Goal: Check status: Check status

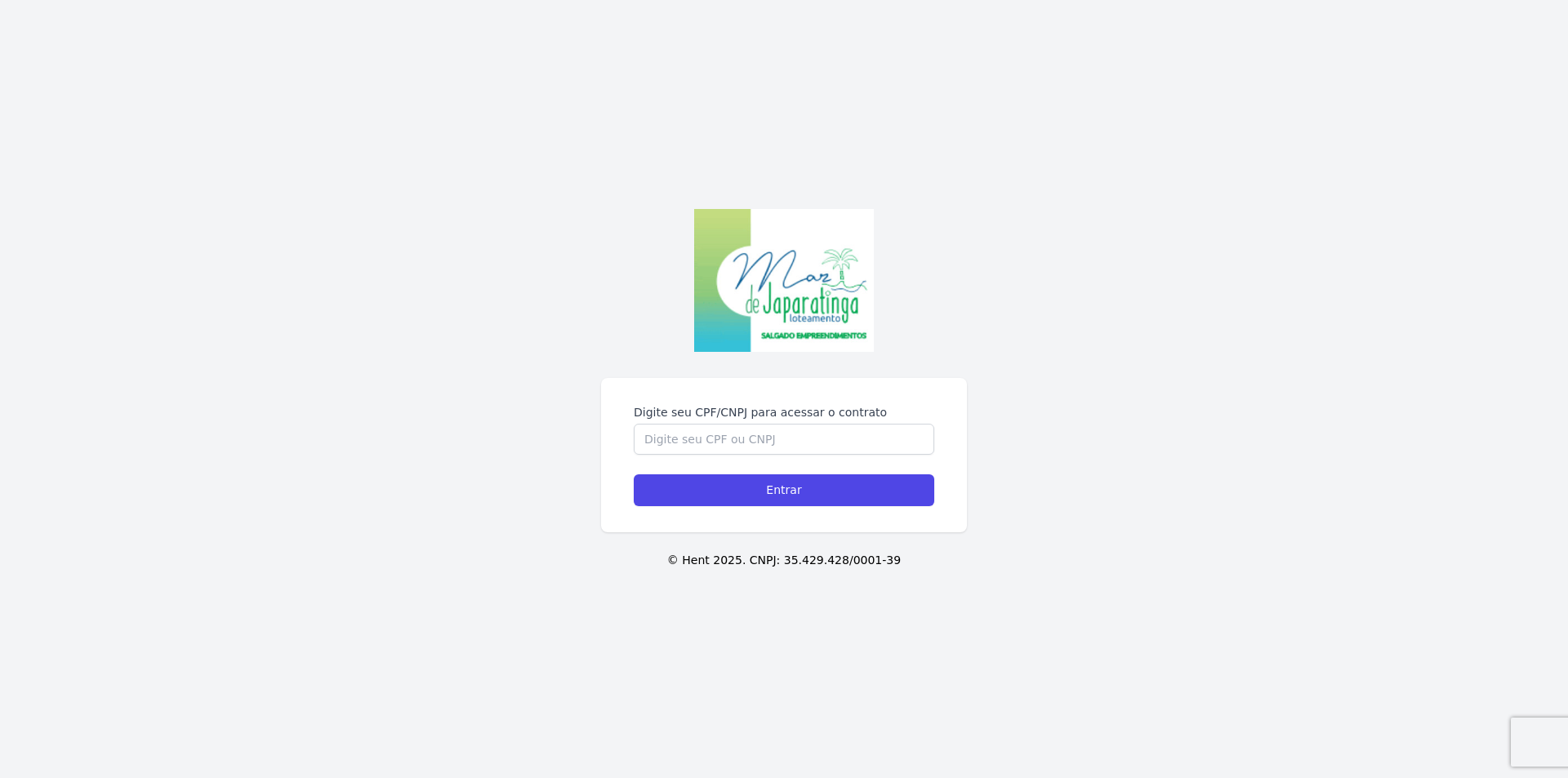
click at [792, 361] on div "Digite seu CPF/CNPJ para acessar o contrato Entrar © Hent 2025. CNPJ: 35.429.42…" at bounding box center [784, 389] width 1568 height 778
click at [789, 438] on input "Digite seu CPF/CNPJ para acessar o contrato" at bounding box center [784, 439] width 300 height 31
type input "0"
type input "05232283413"
click at [809, 496] on input "Entrar" at bounding box center [784, 490] width 300 height 32
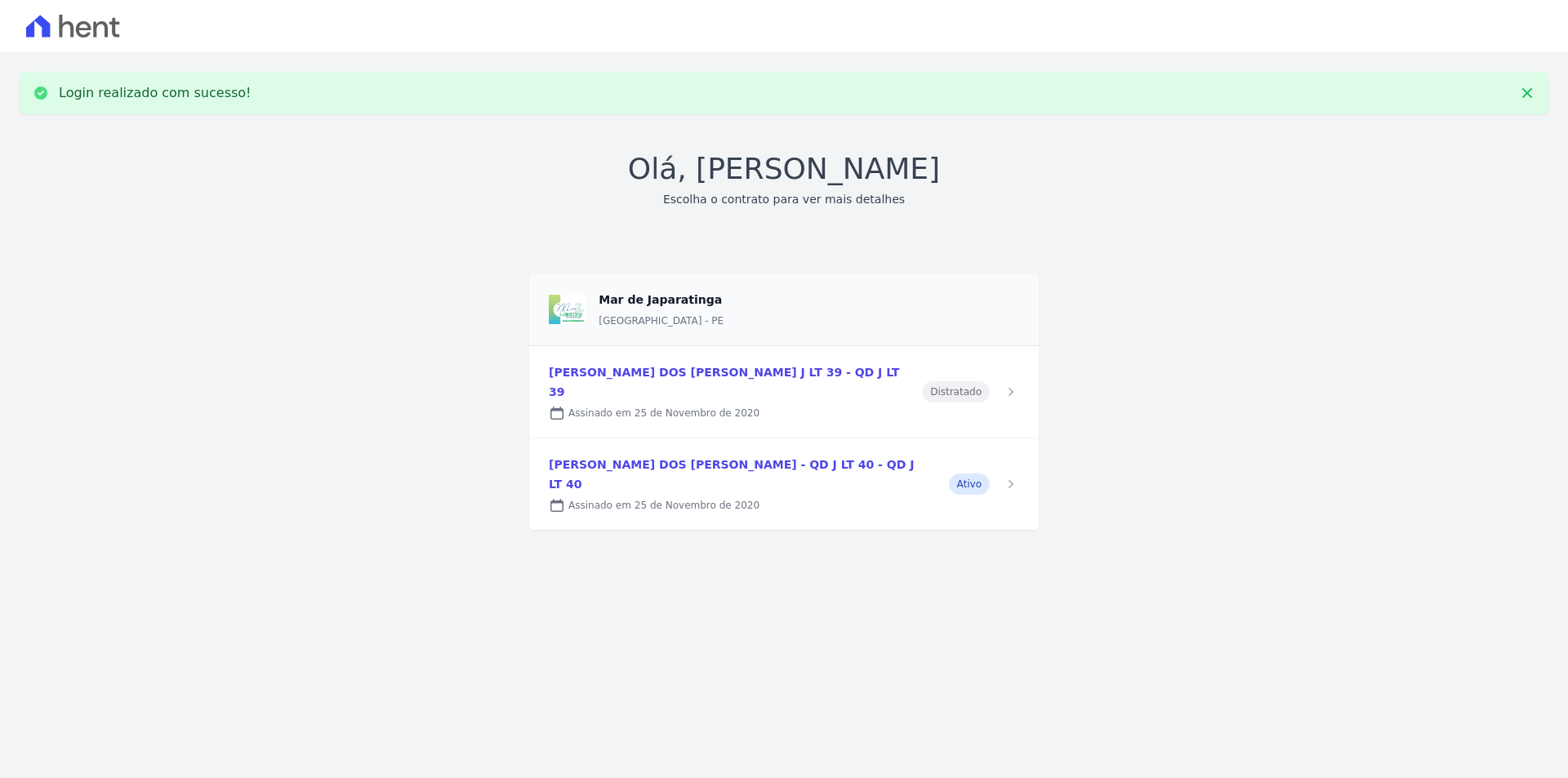
click at [669, 446] on link at bounding box center [784, 484] width 509 height 91
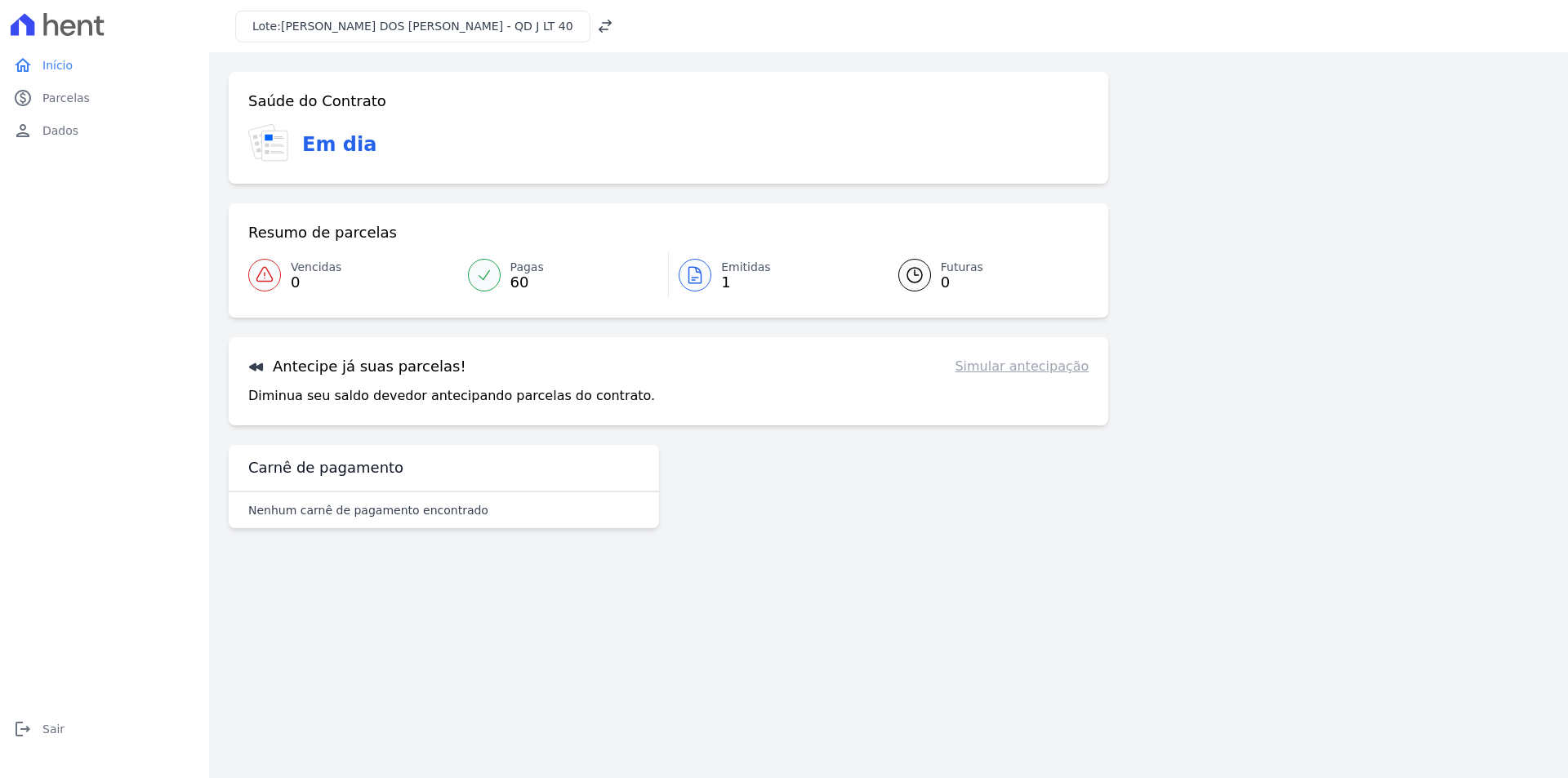
click at [696, 275] on icon at bounding box center [695, 275] width 20 height 20
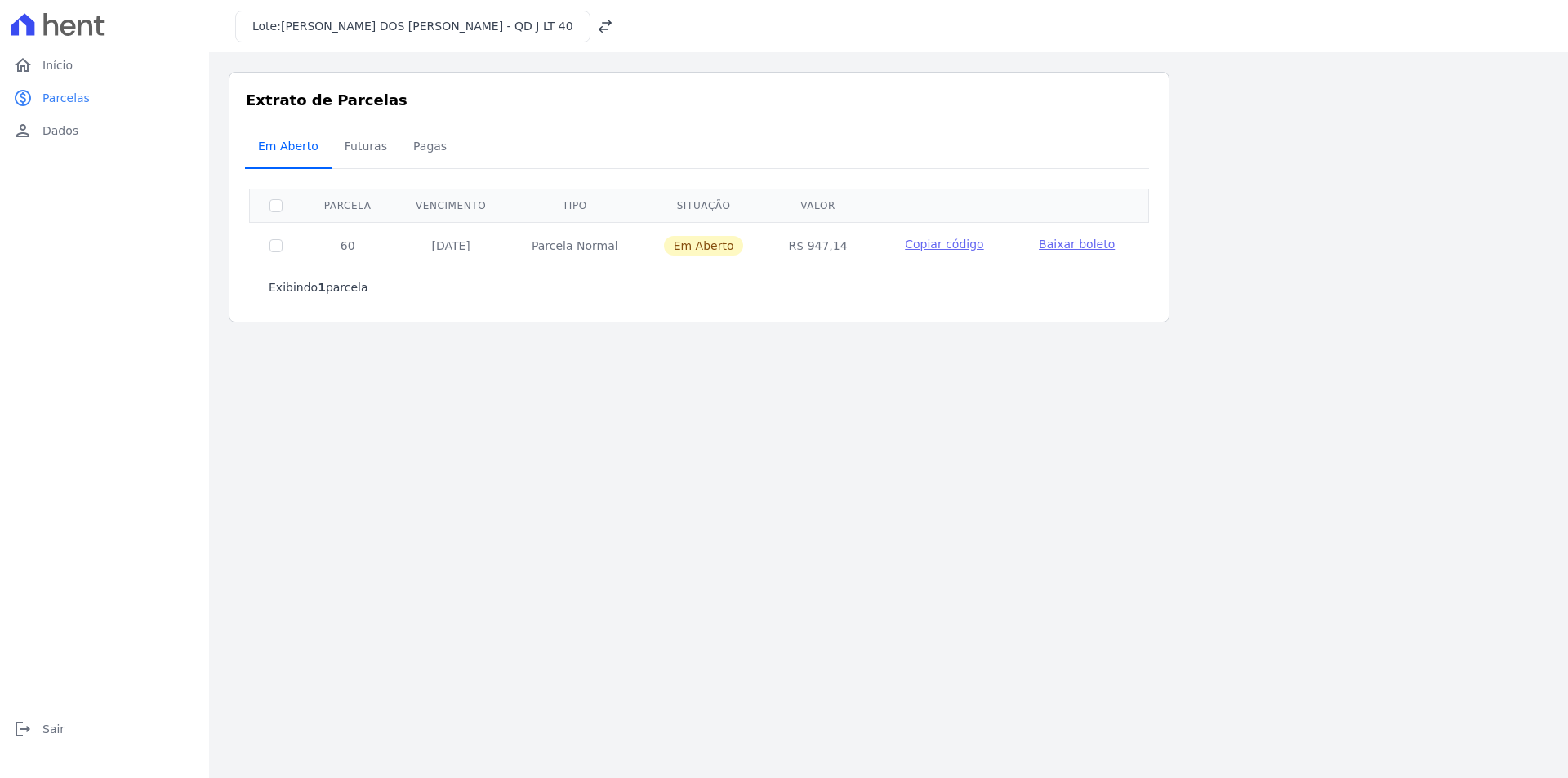
click at [270, 151] on span "Em Aberto" at bounding box center [288, 146] width 80 height 32
click at [358, 148] on span "Futuras" at bounding box center [365, 146] width 62 height 32
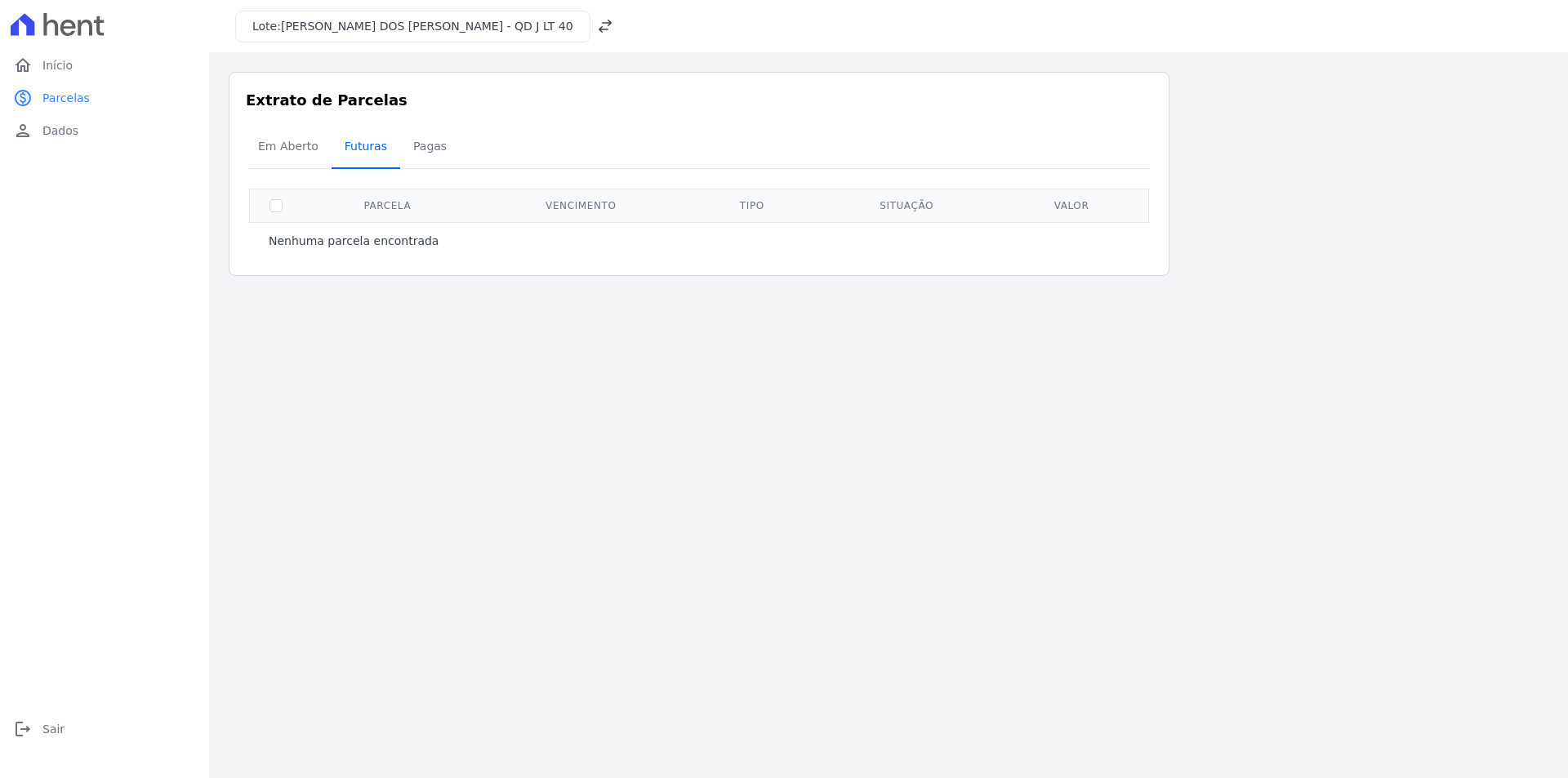
click at [359, 148] on span "Futuras" at bounding box center [365, 146] width 62 height 32
click at [424, 150] on span "Pagas" at bounding box center [429, 146] width 53 height 32
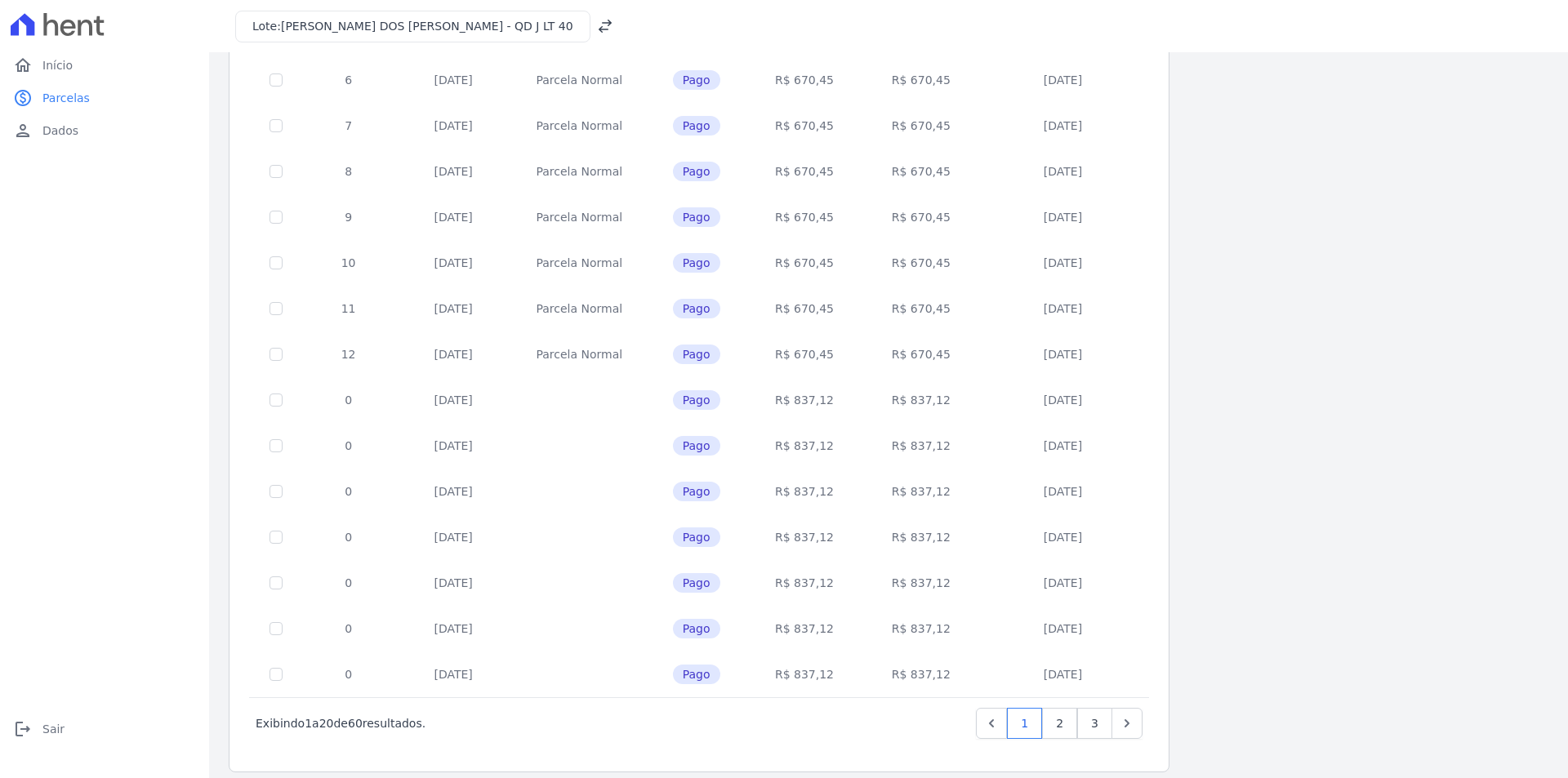
scroll to position [454, 0]
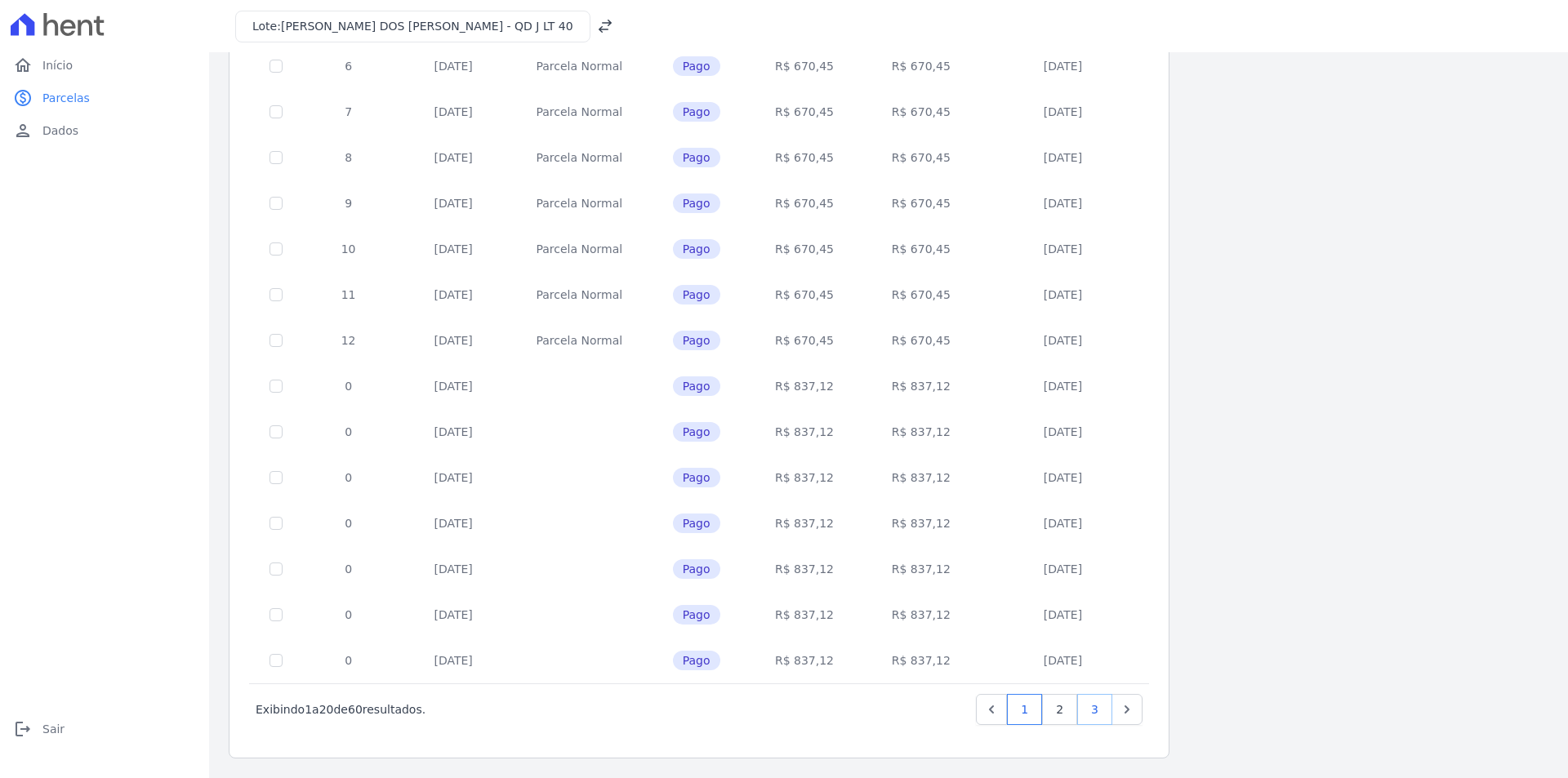
click at [1103, 708] on link "3" at bounding box center [1094, 709] width 35 height 31
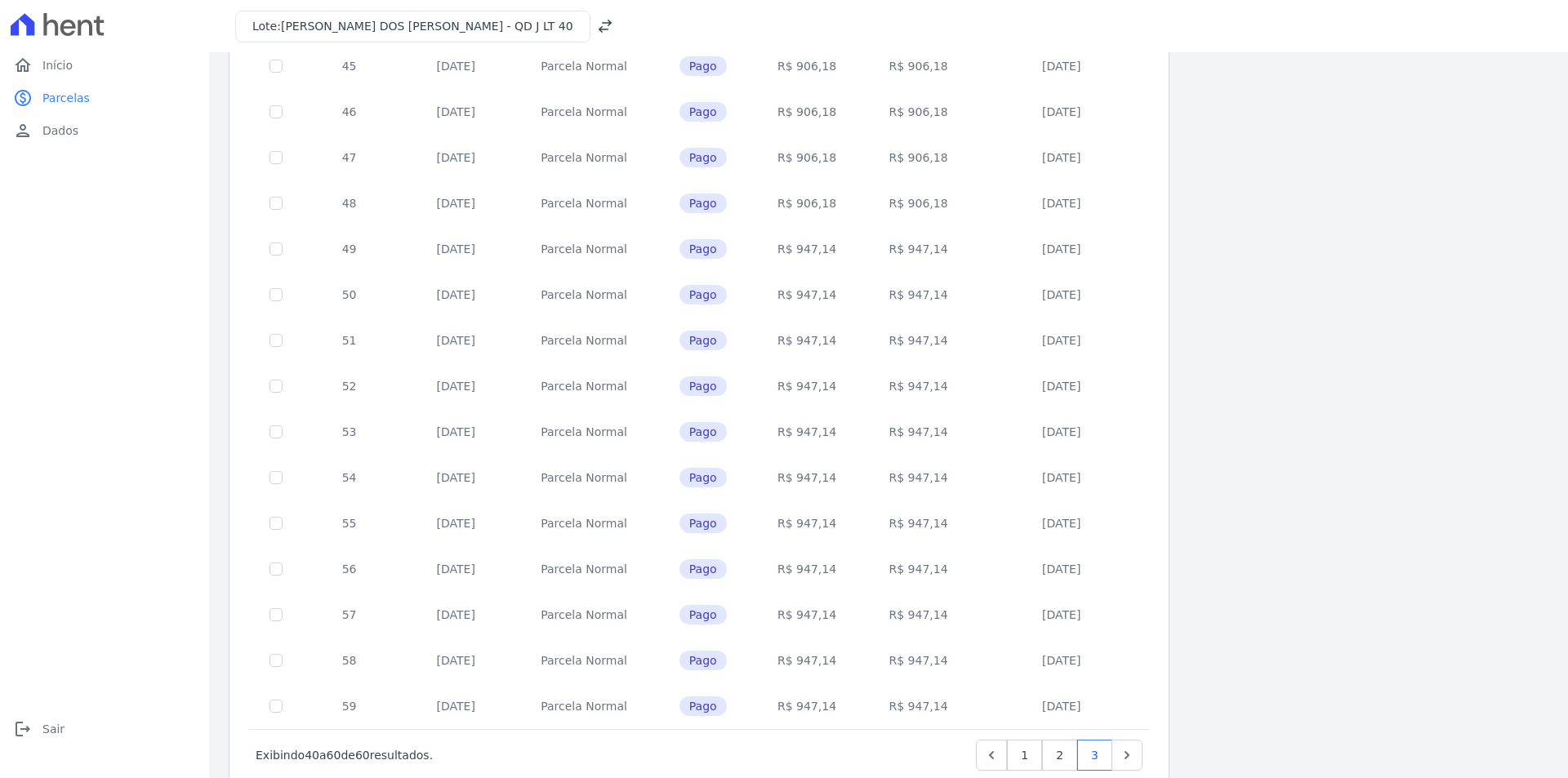
scroll to position [454, 0]
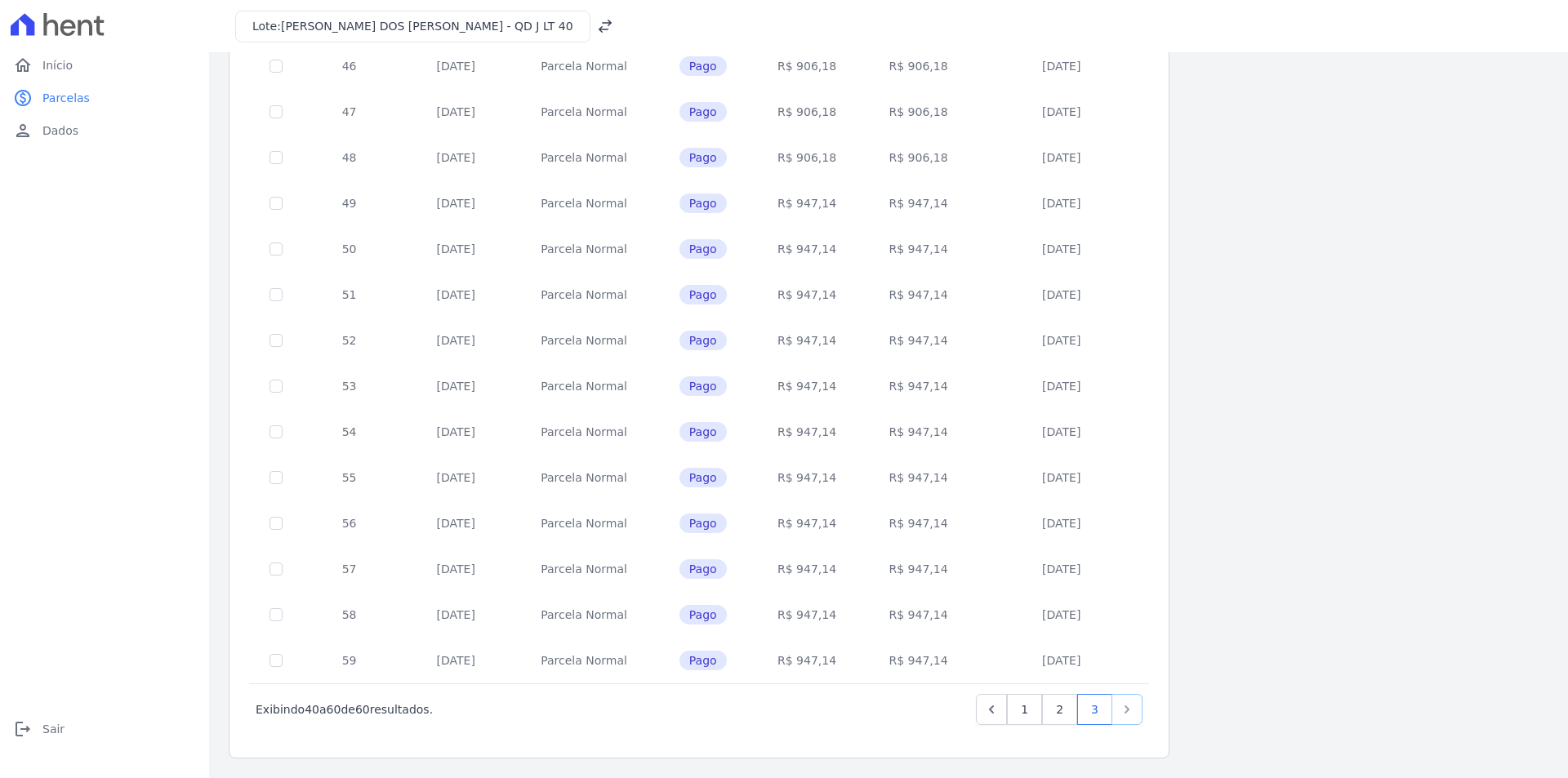
click at [1126, 706] on icon "Next" at bounding box center [1126, 709] width 4 height 8
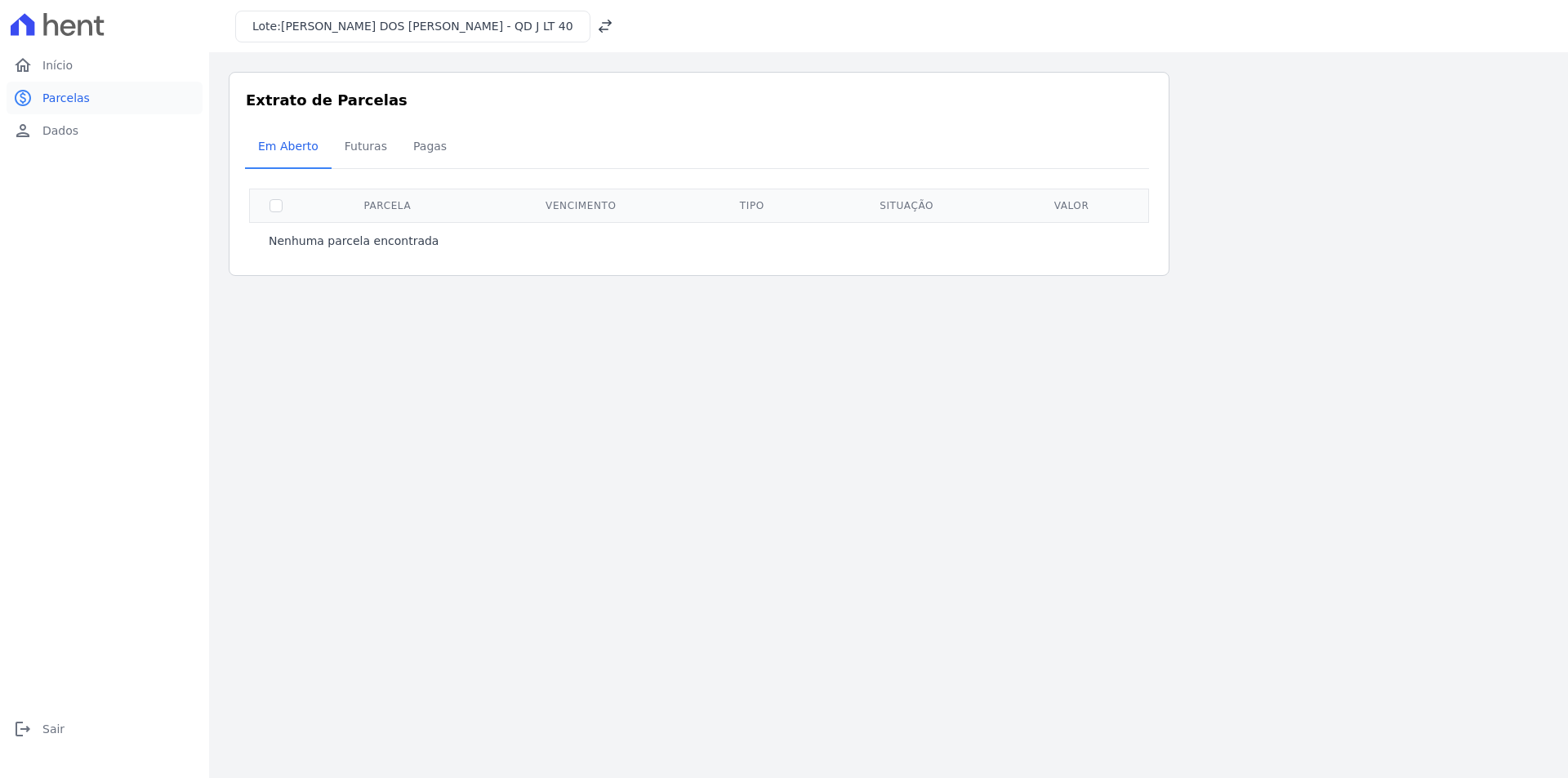
click at [65, 96] on span "Parcelas" at bounding box center [65, 98] width 48 height 16
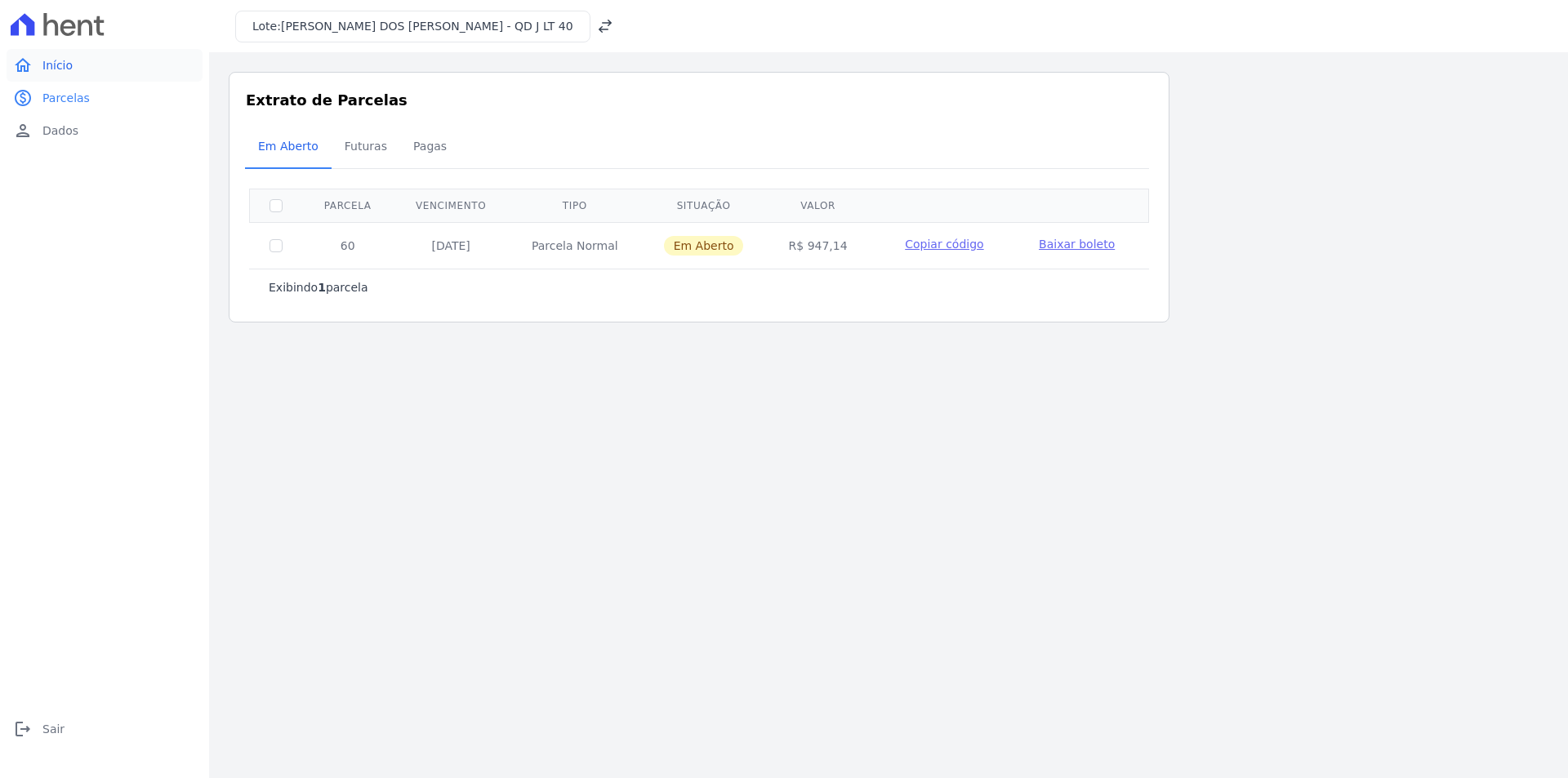
click at [74, 61] on link "home Início" at bounding box center [104, 65] width 196 height 32
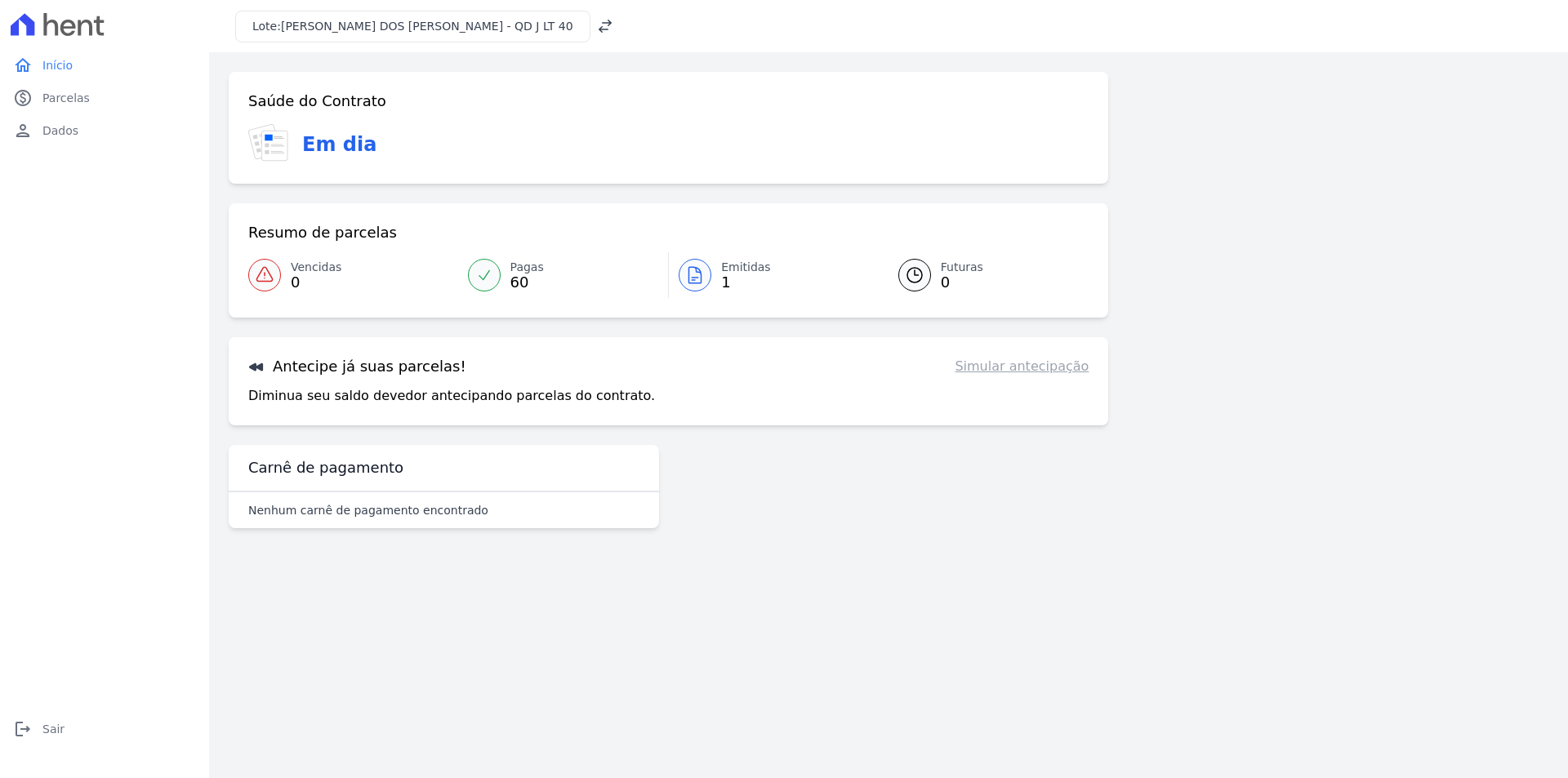
click at [255, 369] on icon at bounding box center [256, 367] width 13 height 8
click at [59, 128] on span "Dados" at bounding box center [60, 131] width 36 height 16
